Goal: Task Accomplishment & Management: Use online tool/utility

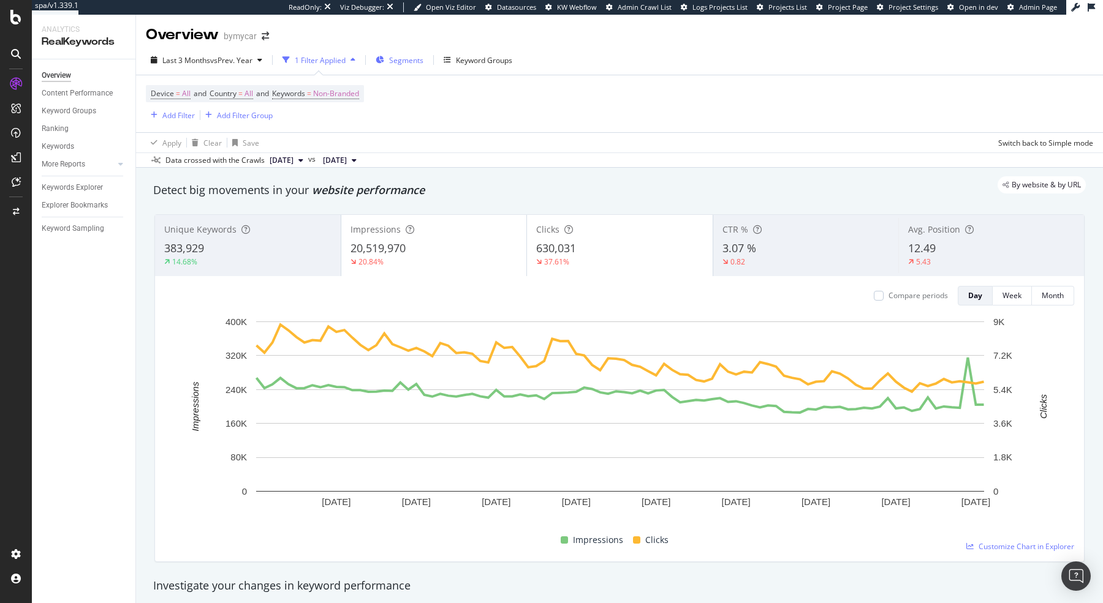
click at [402, 65] on span "Segments" at bounding box center [406, 60] width 34 height 10
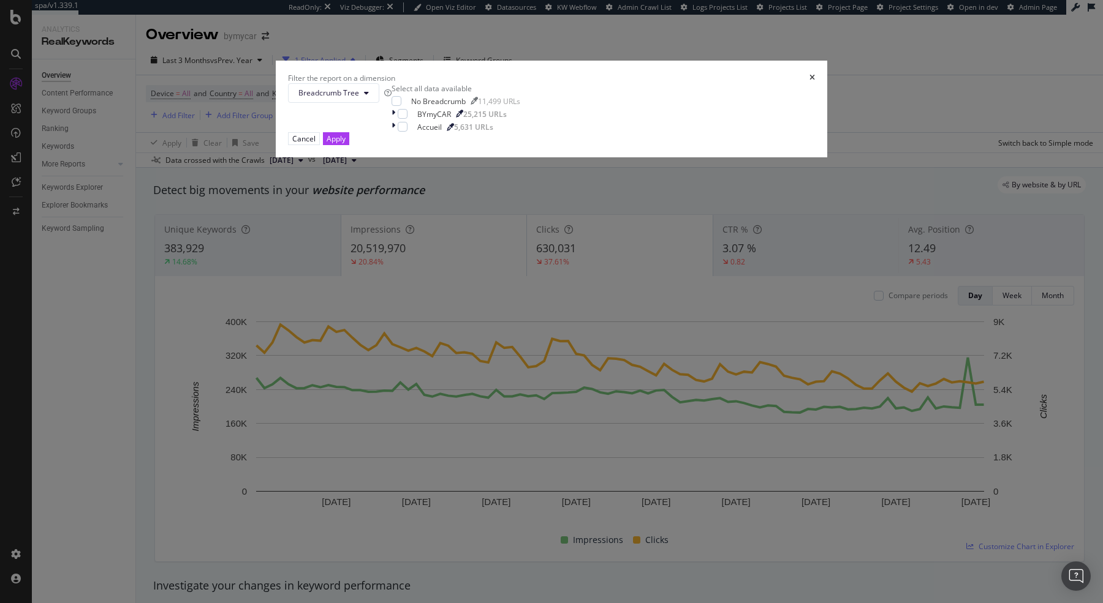
click at [809, 81] on icon "times" at bounding box center [812, 77] width 6 height 7
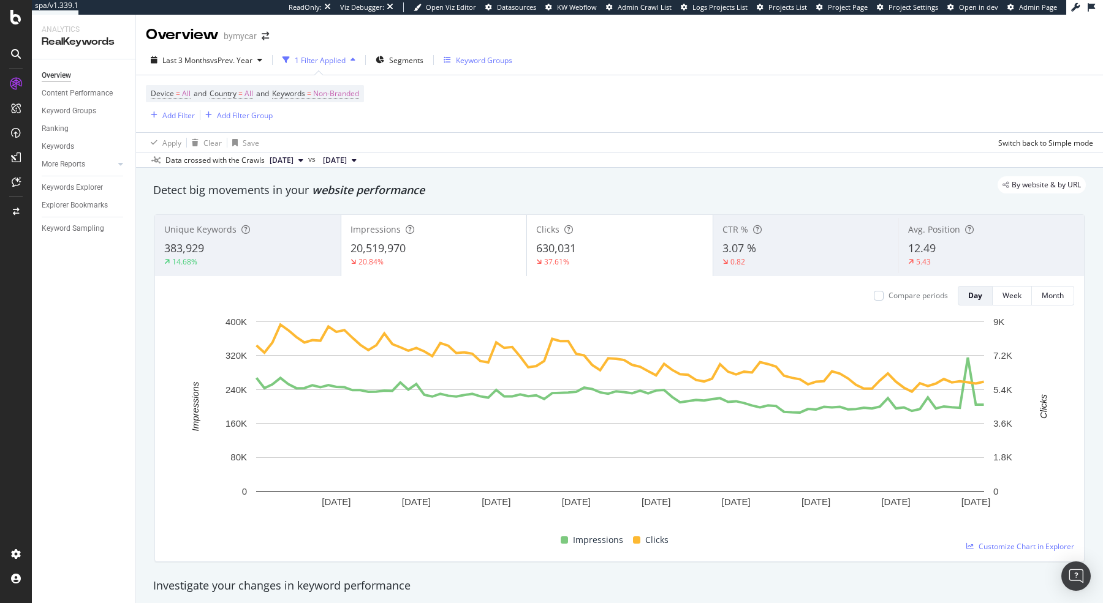
click at [494, 55] on div "Keyword Groups" at bounding box center [484, 60] width 56 height 10
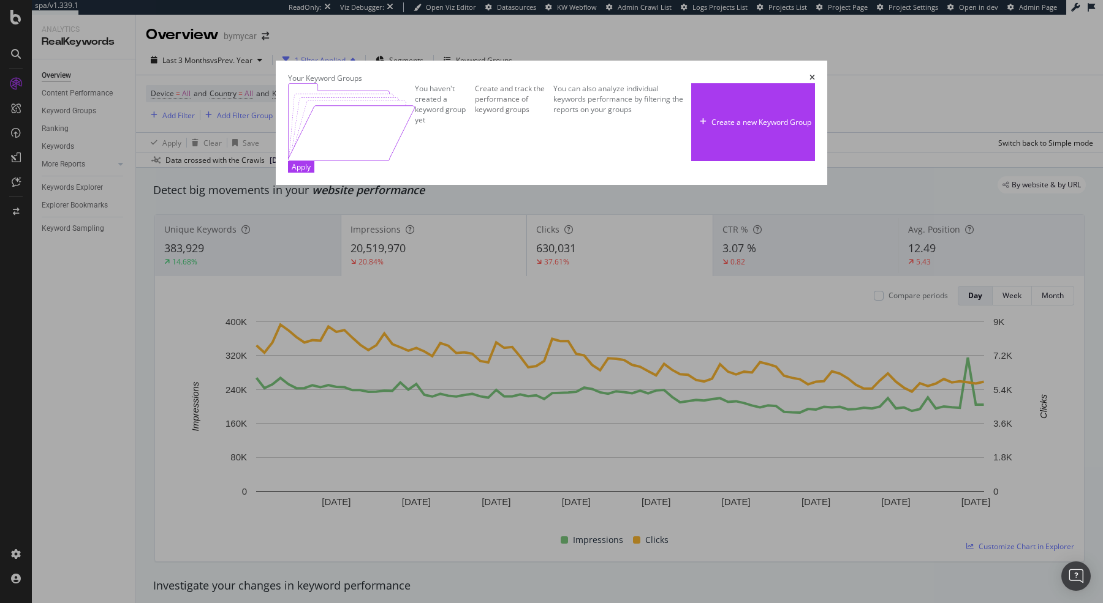
click at [815, 74] on icon "times" at bounding box center [812, 77] width 6 height 7
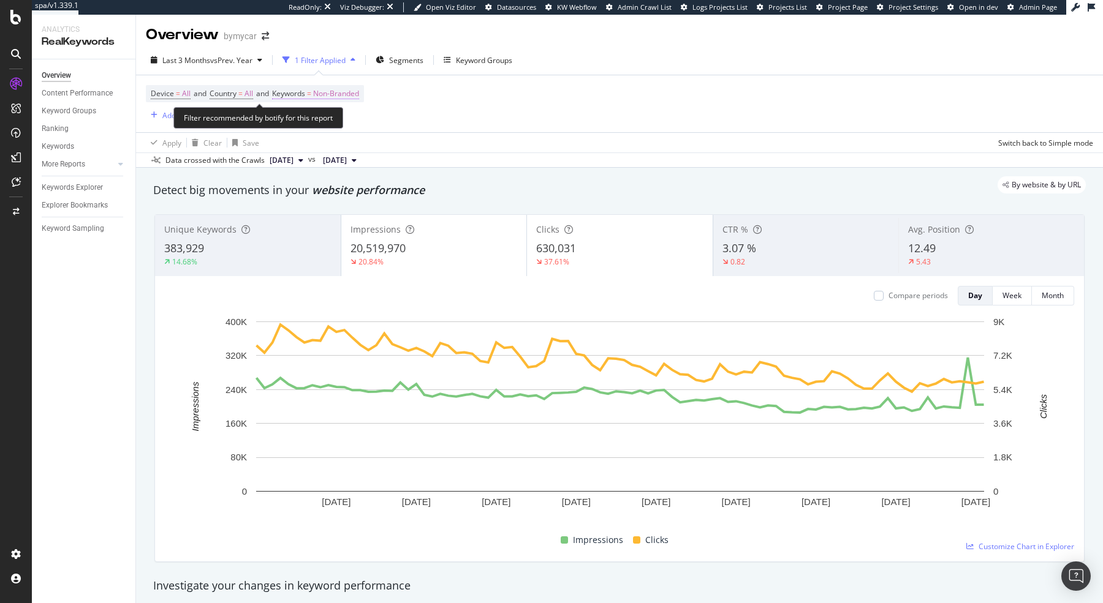
click at [349, 95] on span "Non-Branded" at bounding box center [336, 93] width 46 height 17
click at [333, 124] on span "Non-Branded" at bounding box center [315, 122] width 51 height 10
click at [582, 134] on div "Apply Clear Save Switch back to Simple mode" at bounding box center [619, 142] width 967 height 20
click at [172, 118] on div "Add Filter" at bounding box center [178, 115] width 32 height 10
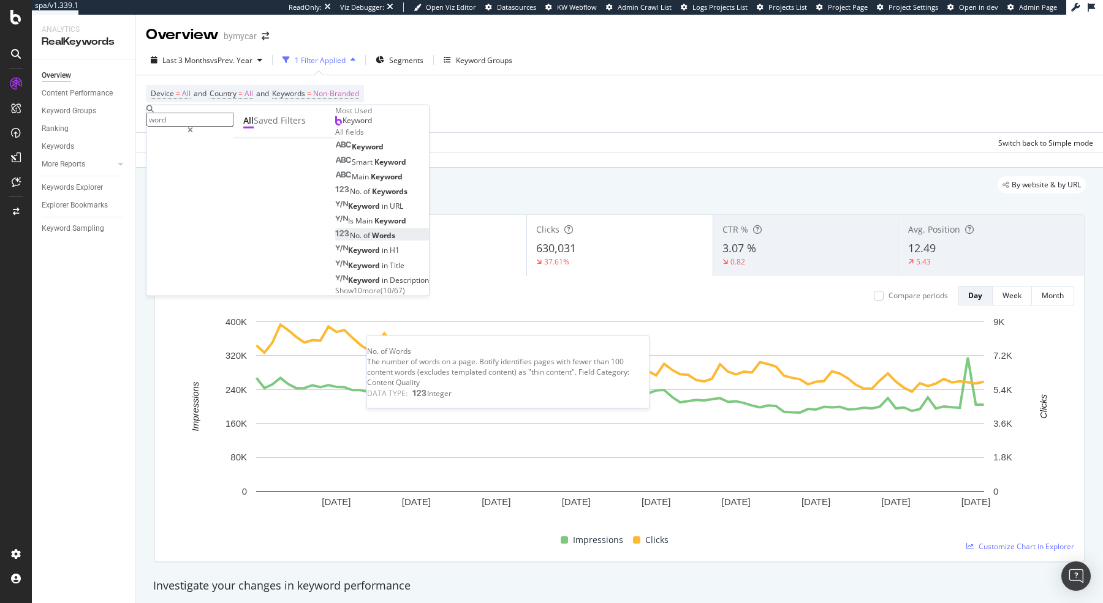
type input "word"
click at [335, 241] on div "No. of Words" at bounding box center [365, 235] width 60 height 10
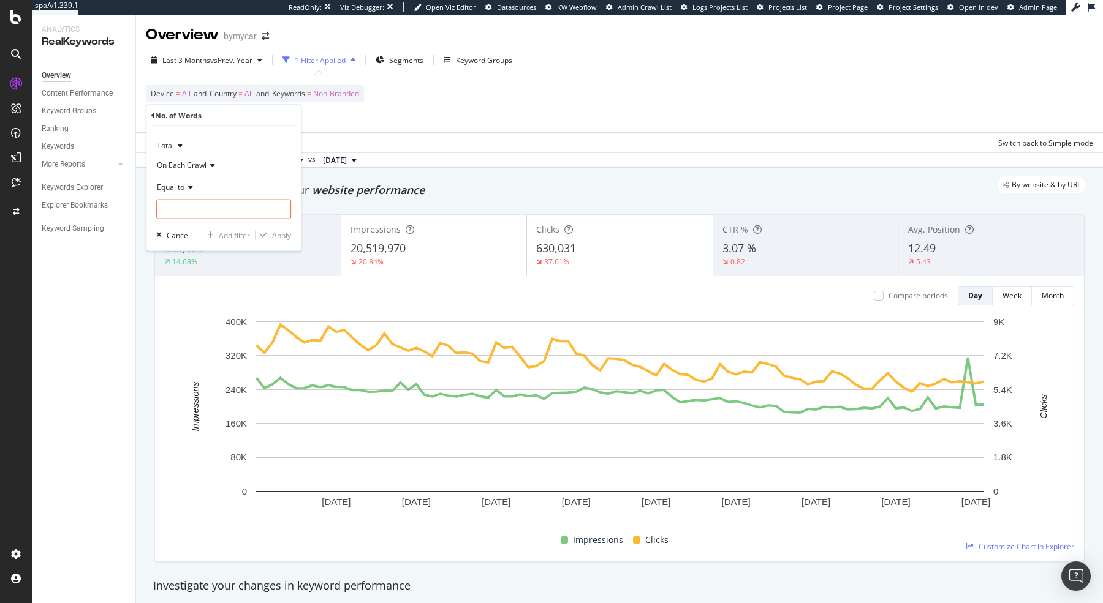
click at [185, 183] on div "Equal to" at bounding box center [223, 188] width 135 height 20
click at [206, 258] on span "Less than or equal to" at bounding box center [197, 260] width 71 height 10
click at [218, 211] on input "number" at bounding box center [223, 210] width 135 height 20
type input "3"
click at [276, 235] on div "Apply" at bounding box center [281, 235] width 19 height 10
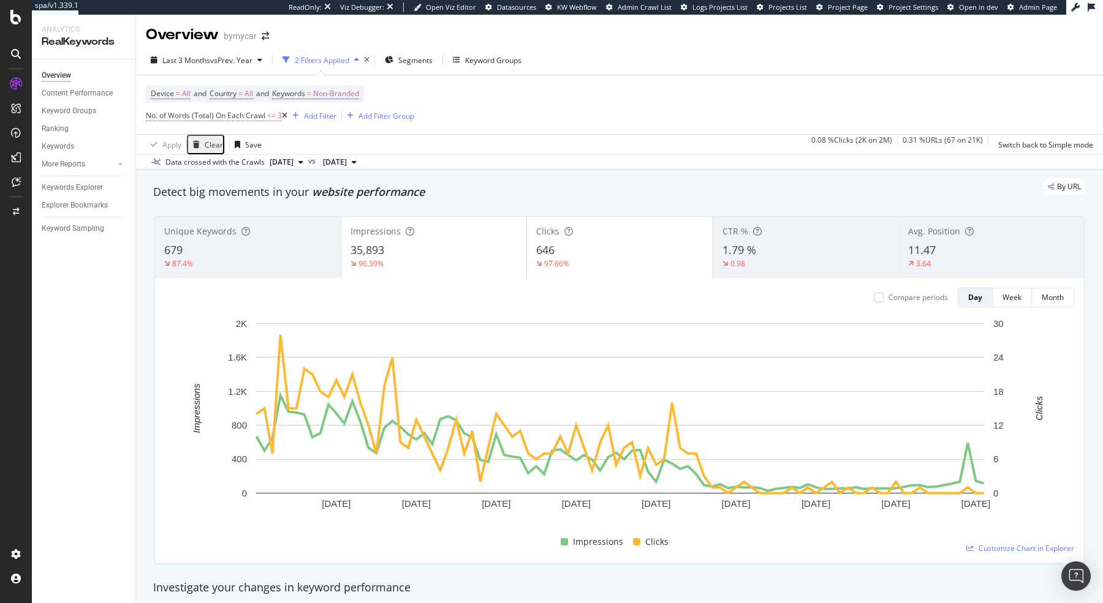
click at [237, 119] on span "No. of Words (Total) On Each Crawl" at bounding box center [205, 115] width 119 height 10
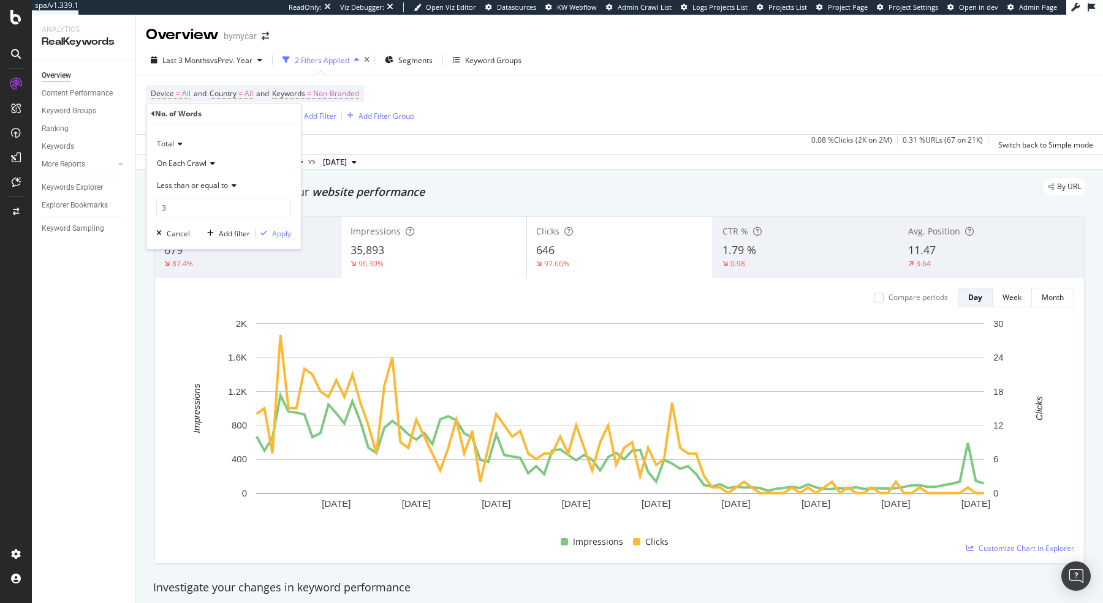
click at [539, 202] on div "Detect big movements in your website performance" at bounding box center [619, 192] width 945 height 28
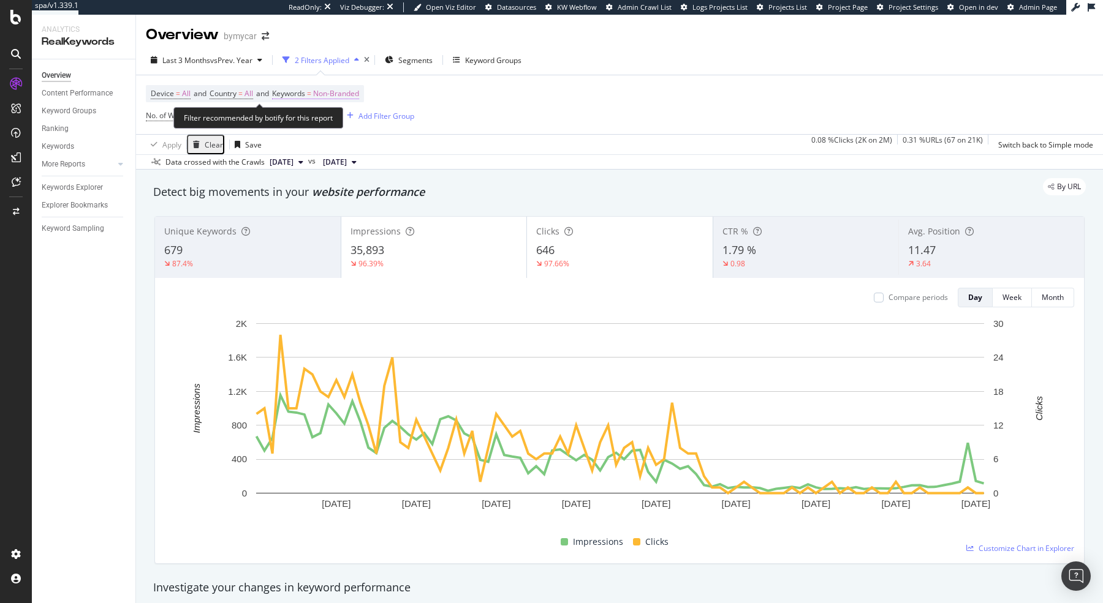
click at [311, 94] on span "=" at bounding box center [309, 93] width 4 height 10
click at [241, 102] on div "Device = All and Country = All and Keywords = Non-Branded No. of Words (Total) …" at bounding box center [280, 104] width 268 height 39
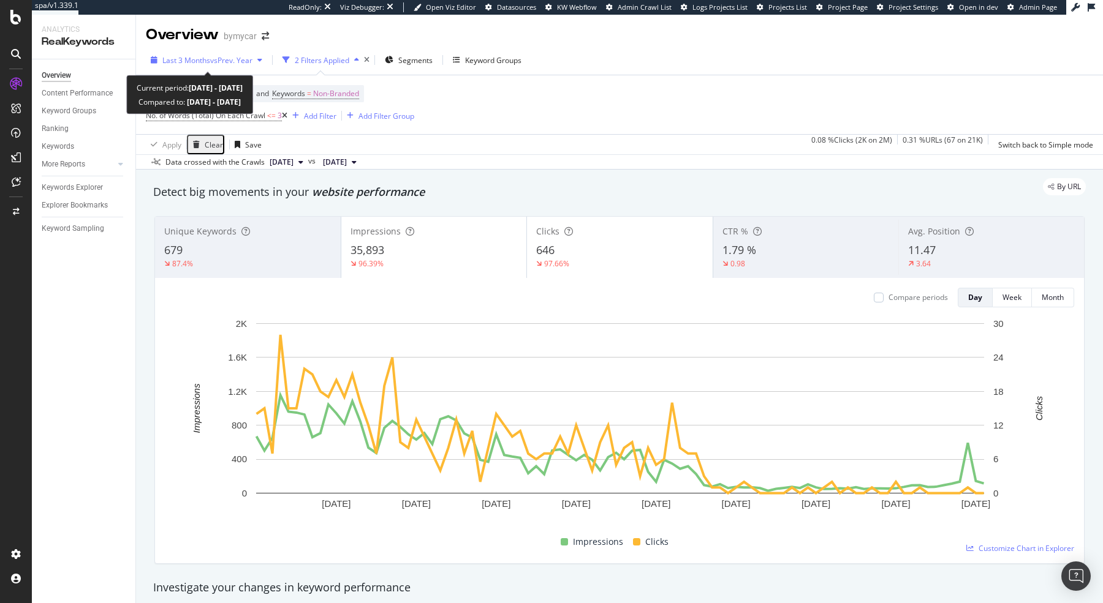
click at [244, 64] on span "vs Prev. Year" at bounding box center [231, 60] width 42 height 10
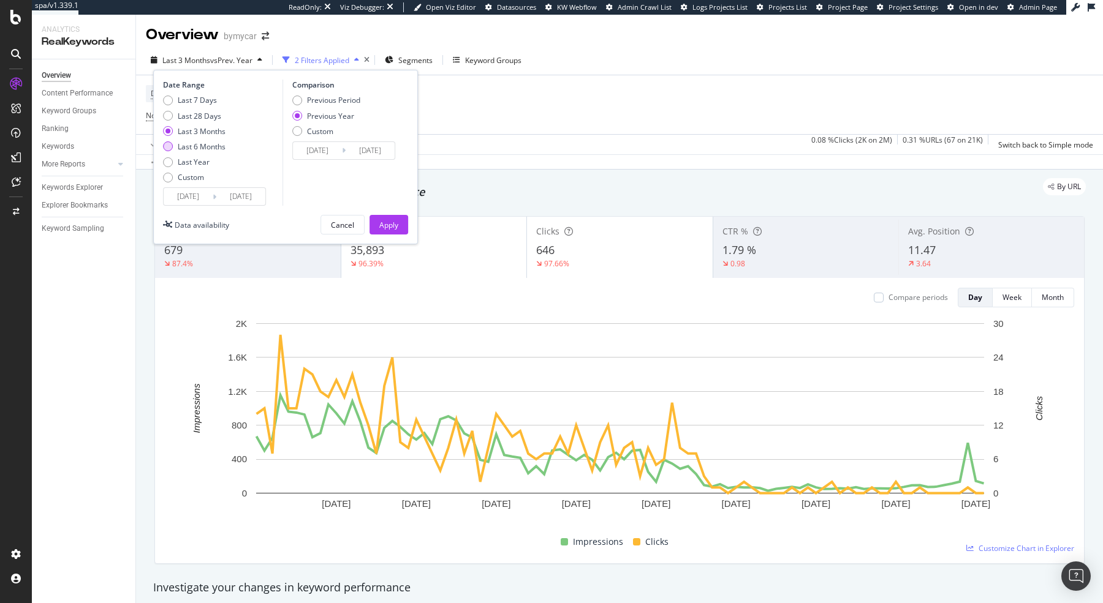
click at [197, 148] on div "Last 6 Months" at bounding box center [202, 147] width 48 height 10
type input "[DATE]"
click at [187, 127] on div "Last 3 Months" at bounding box center [202, 131] width 48 height 10
type input "[DATE]"
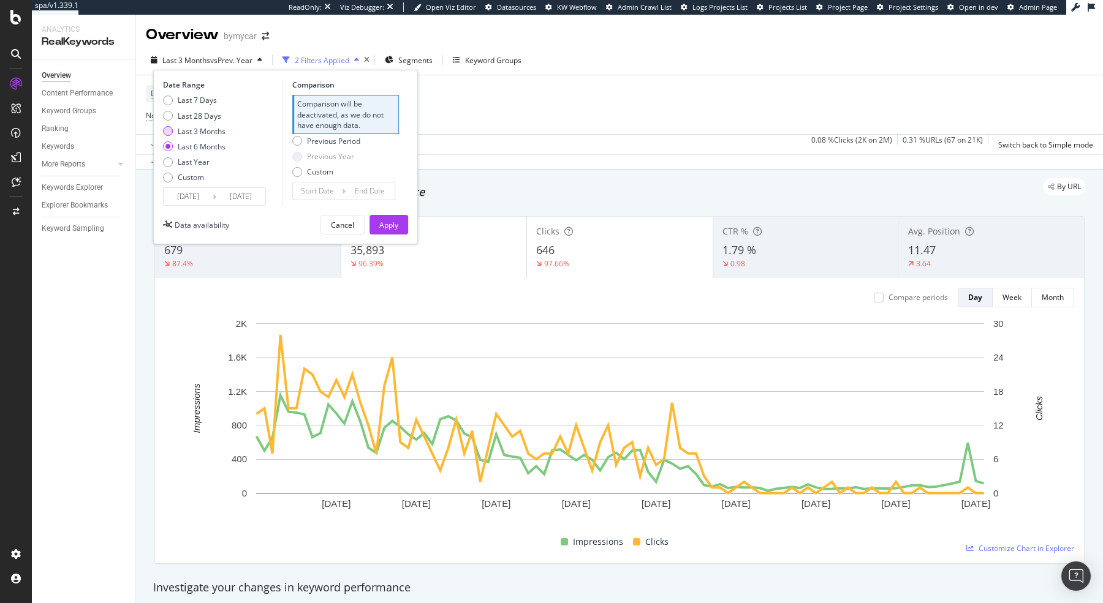
type input "[DATE]"
click at [346, 115] on div "Previous Year" at bounding box center [330, 116] width 47 height 10
type input "[DATE]"
click at [394, 225] on div "Apply" at bounding box center [388, 225] width 19 height 10
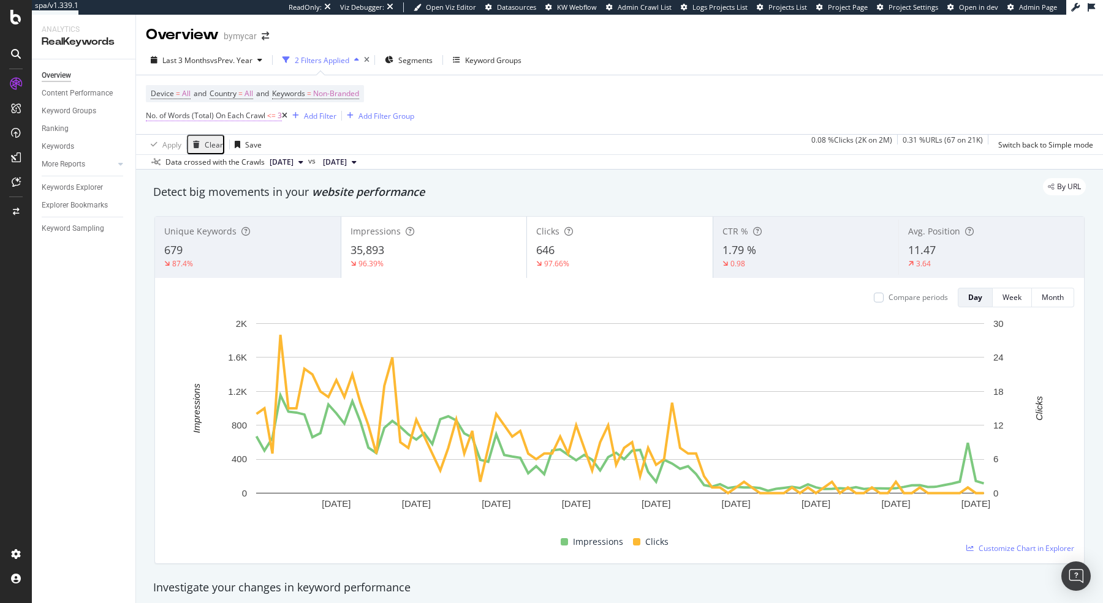
click at [217, 114] on span "No. of Words (Total) On Each Crawl" at bounding box center [205, 115] width 119 height 10
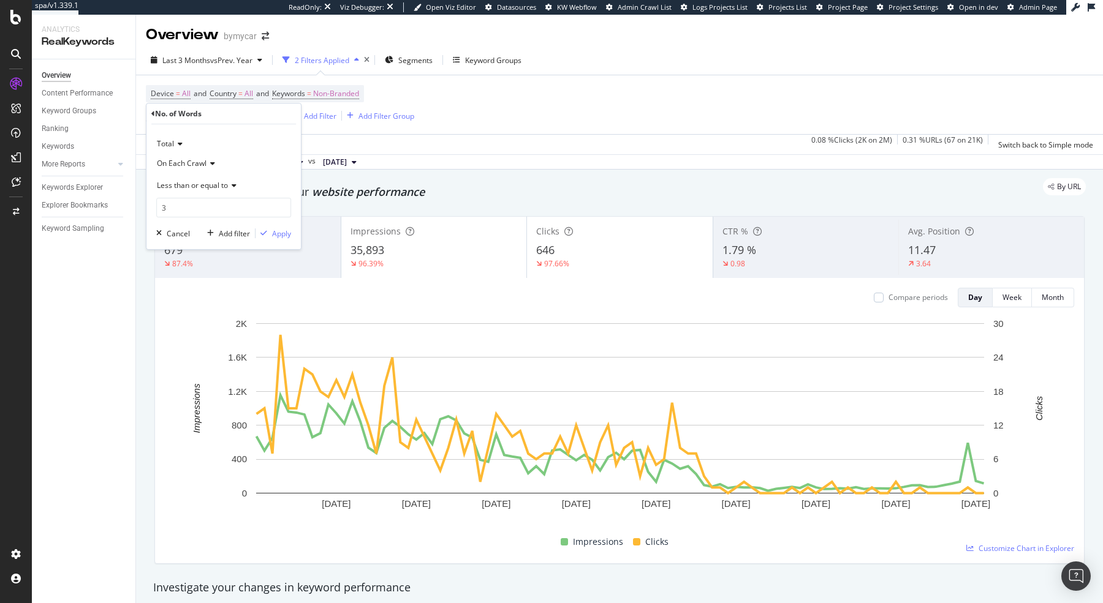
click at [205, 165] on span "On Each Crawl" at bounding box center [182, 163] width 50 height 10
click at [243, 146] on div "Total" at bounding box center [223, 144] width 135 height 20
click at [480, 130] on div "Device = All and Country = All and Keywords = Non-Branded No. of Words (Total) …" at bounding box center [619, 104] width 947 height 59
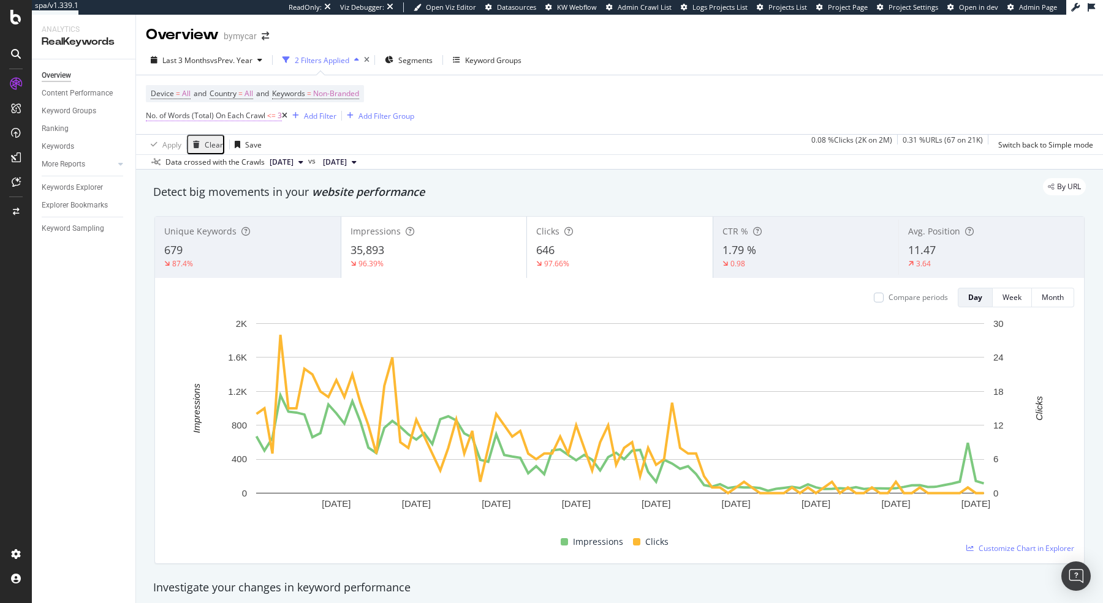
click at [266, 118] on span "No. of Words (Total) On Each Crawl <= 3" at bounding box center [214, 115] width 136 height 11
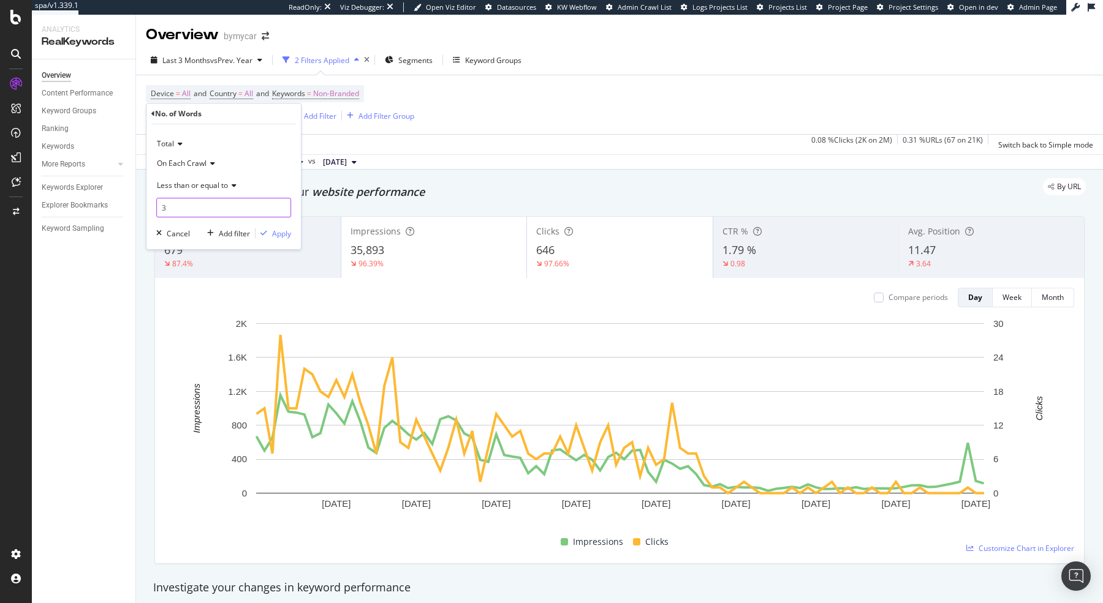
click at [186, 208] on input "3" at bounding box center [223, 208] width 135 height 20
type input "2"
click at [284, 239] on div "Total On Each Crawl Less than or equal to 2 Cancel Add filter Apply" at bounding box center [223, 186] width 154 height 125
click at [284, 233] on div "Apply" at bounding box center [281, 234] width 19 height 10
